Goal: Find specific page/section: Find specific page/section

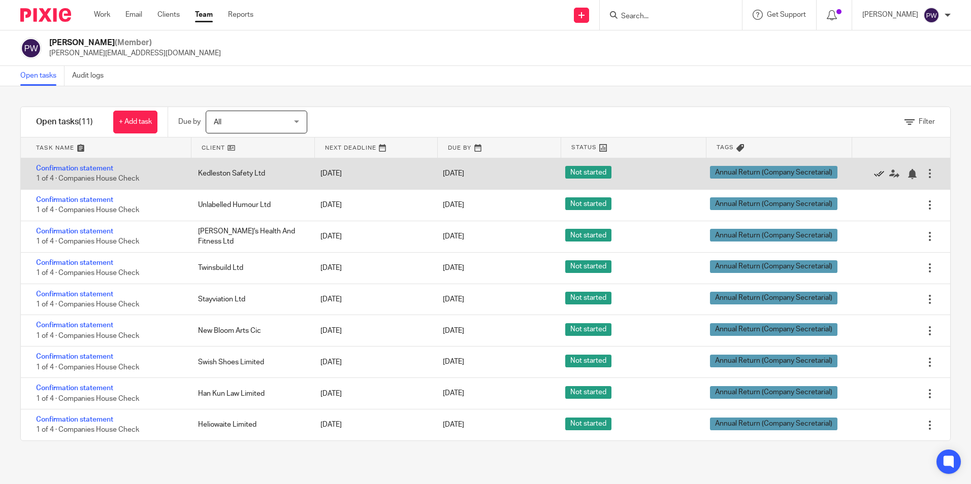
click at [874, 173] on icon at bounding box center [879, 174] width 10 height 10
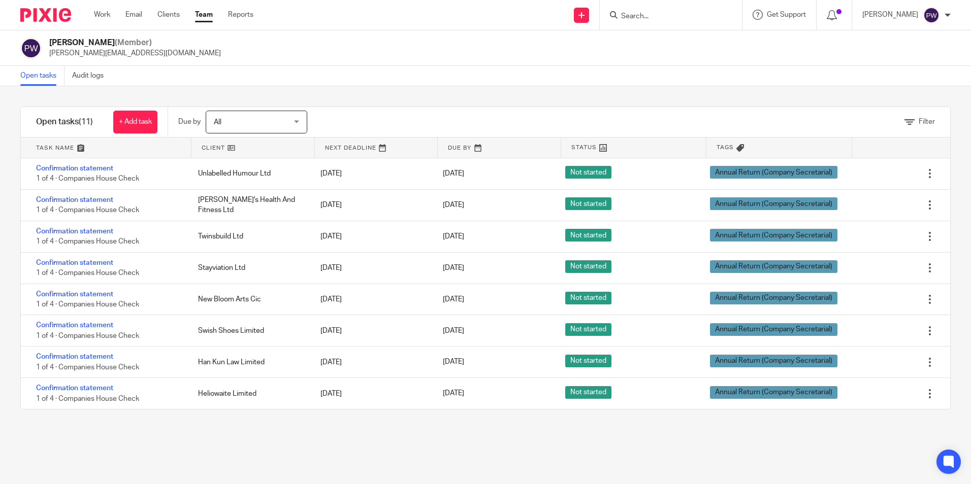
click at [657, 13] on input "Search" at bounding box center [665, 16] width 91 height 9
type input "Twinsbu"
click at [668, 37] on link at bounding box center [704, 43] width 172 height 23
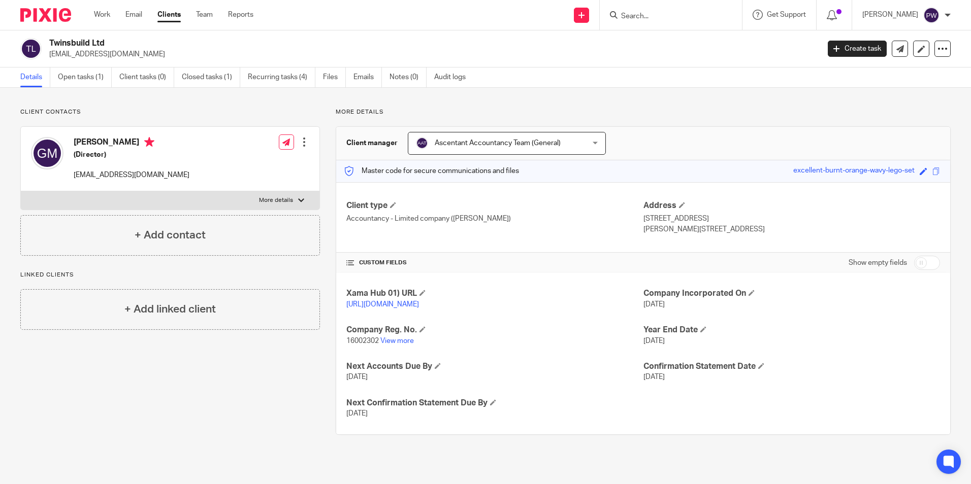
drag, startPoint x: 667, startPoint y: 27, endPoint x: 659, endPoint y: 23, distance: 9.3
click at [666, 27] on div at bounding box center [671, 15] width 142 height 30
click at [649, 15] on input "Search" at bounding box center [665, 16] width 91 height 9
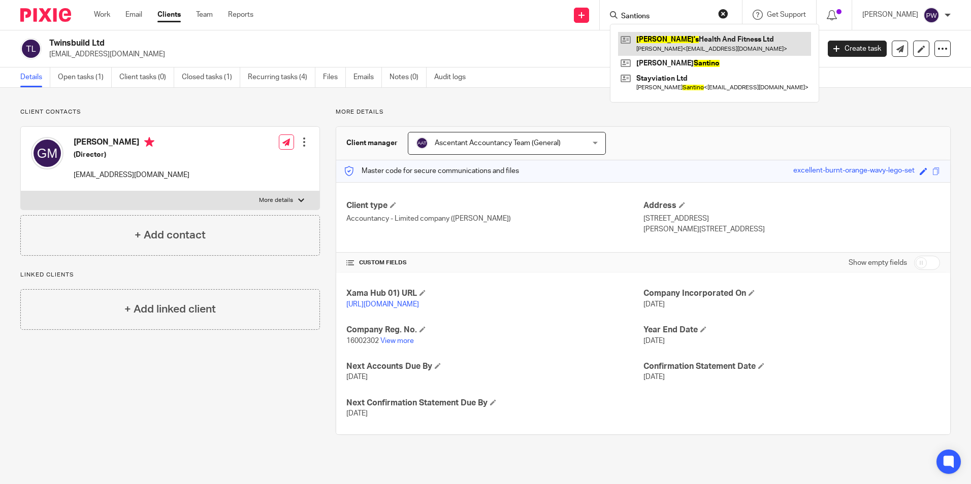
type input "Santions"
click at [697, 52] on link at bounding box center [714, 43] width 193 height 23
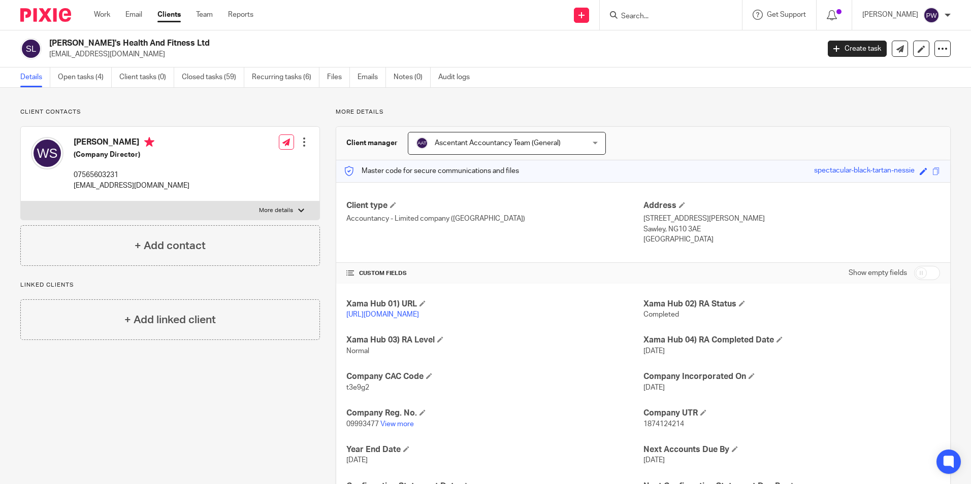
click at [660, 22] on div at bounding box center [671, 15] width 142 height 30
click at [658, 17] on input "Search" at bounding box center [665, 16] width 91 height 9
type input "Stavation"
click button "submit" at bounding box center [0, 0] width 0 height 0
click at [670, 49] on link at bounding box center [695, 43] width 155 height 23
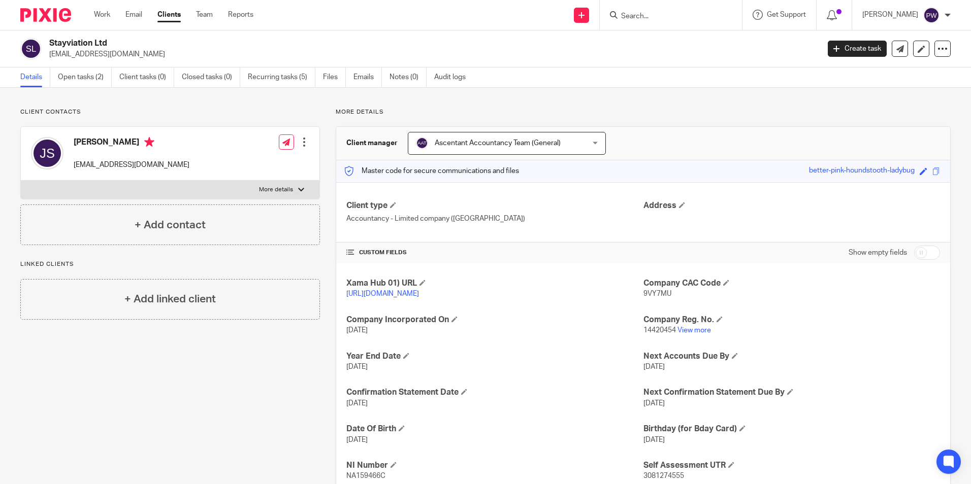
click at [664, 24] on div at bounding box center [671, 15] width 142 height 30
click at [663, 20] on input "Search" at bounding box center [665, 16] width 91 height 9
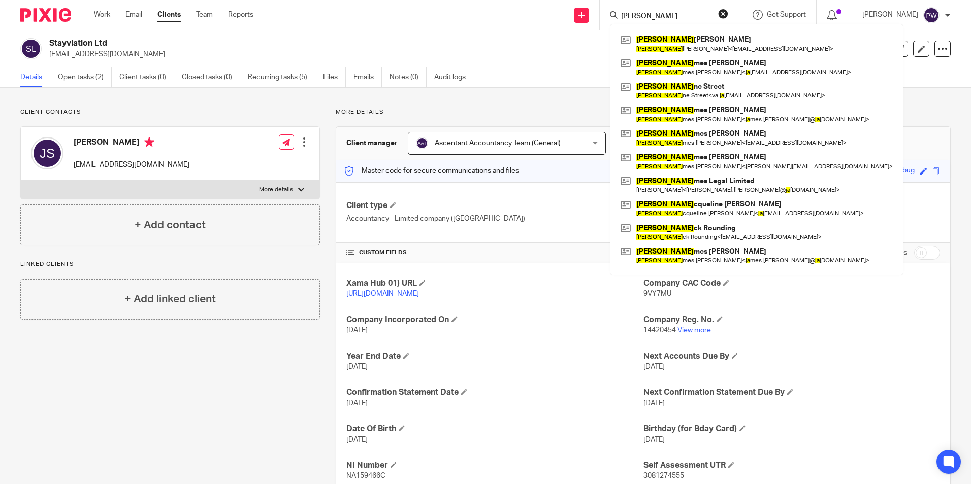
type input "J"
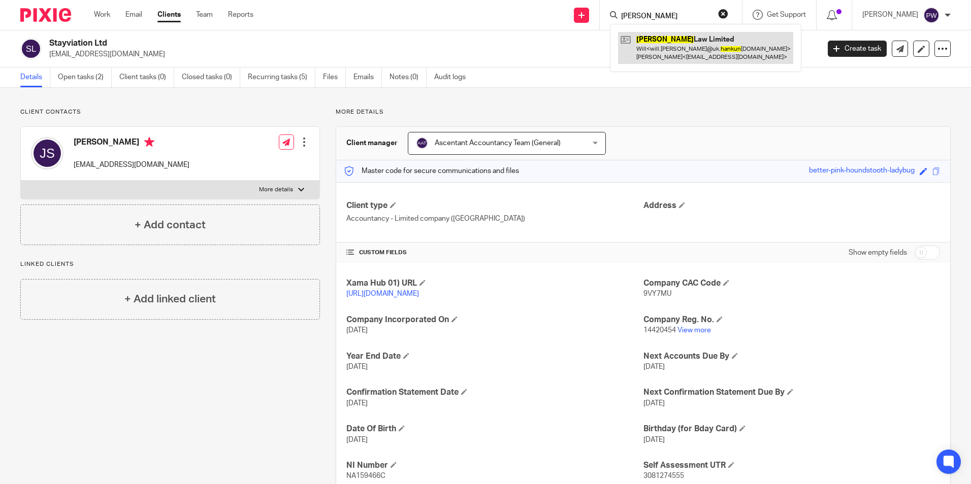
type input "Han Kun"
click at [699, 60] on link at bounding box center [705, 47] width 175 height 31
